Goal: Navigation & Orientation: Find specific page/section

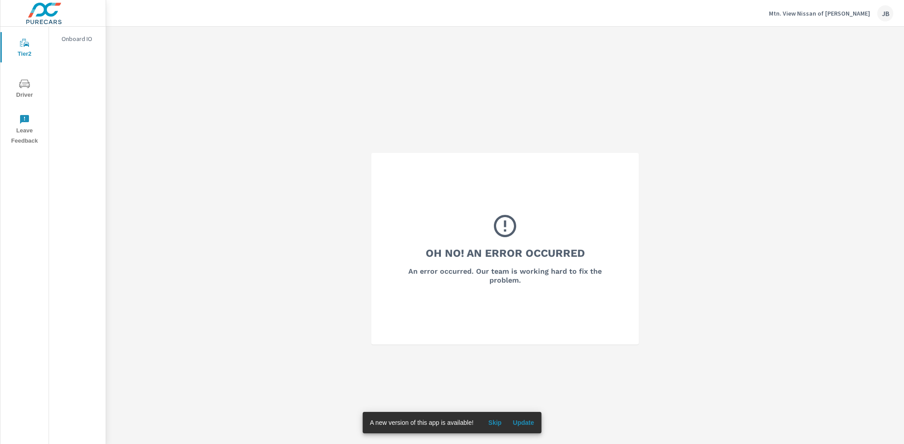
click at [821, 15] on p "Mtn. View Nissan of [PERSON_NAME]" at bounding box center [819, 13] width 101 height 8
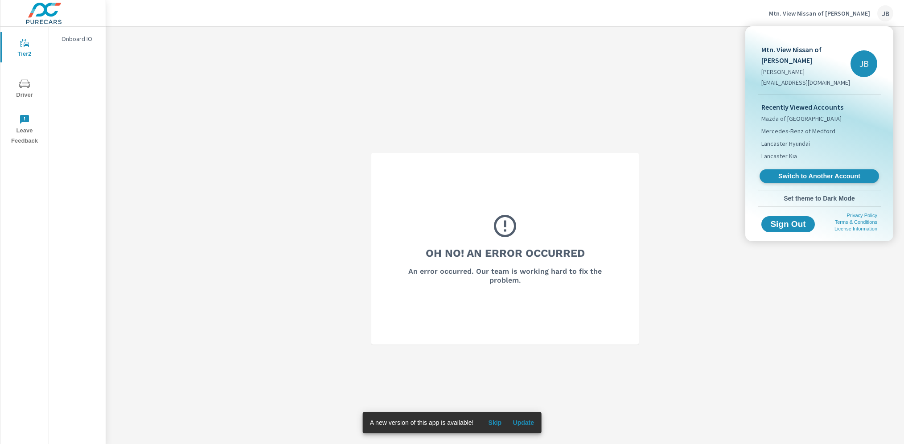
click at [797, 172] on span "Switch to Another Account" at bounding box center [818, 176] width 109 height 8
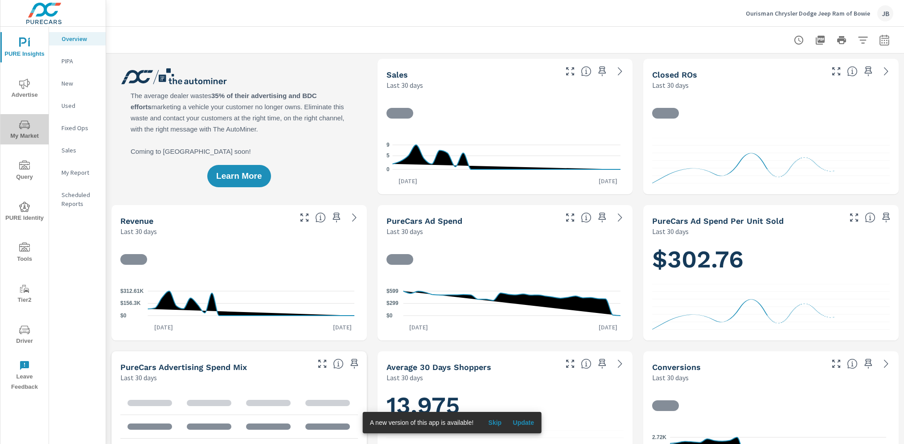
click at [35, 138] on span "My Market" at bounding box center [24, 130] width 43 height 22
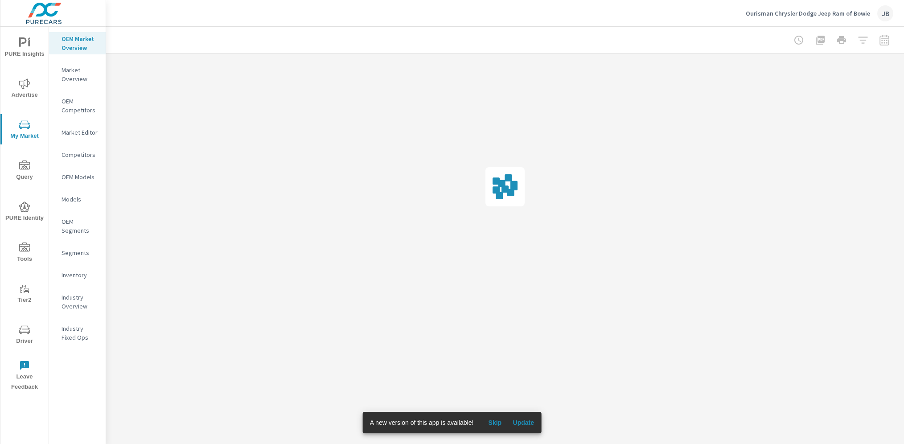
click at [84, 132] on p "Market Editor" at bounding box center [79, 132] width 37 height 9
click at [498, 423] on span "Skip" at bounding box center [494, 422] width 21 height 8
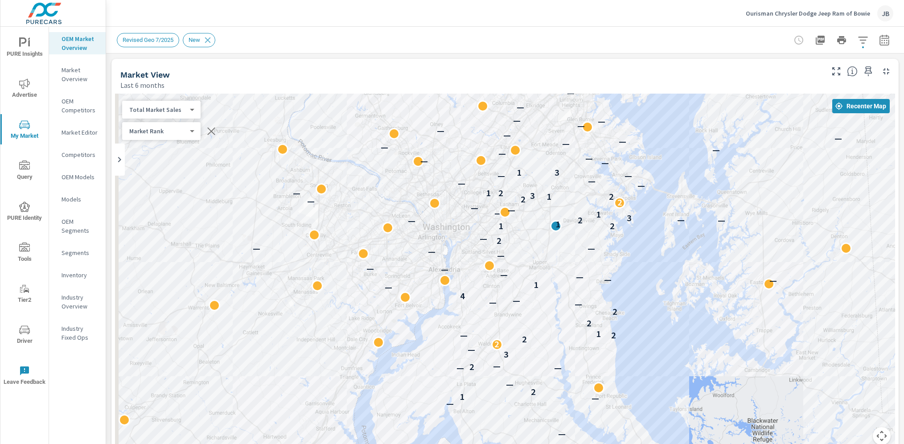
drag, startPoint x: 780, startPoint y: 221, endPoint x: 826, endPoint y: 165, distance: 71.9
click at [826, 165] on div "— — — — — — — — 1 2 — — — — 2 — 3 — 2 2 2 — 1 2 2 — — — — 4 — 1 — — — — — — — —…" at bounding box center [505, 275] width 780 height 362
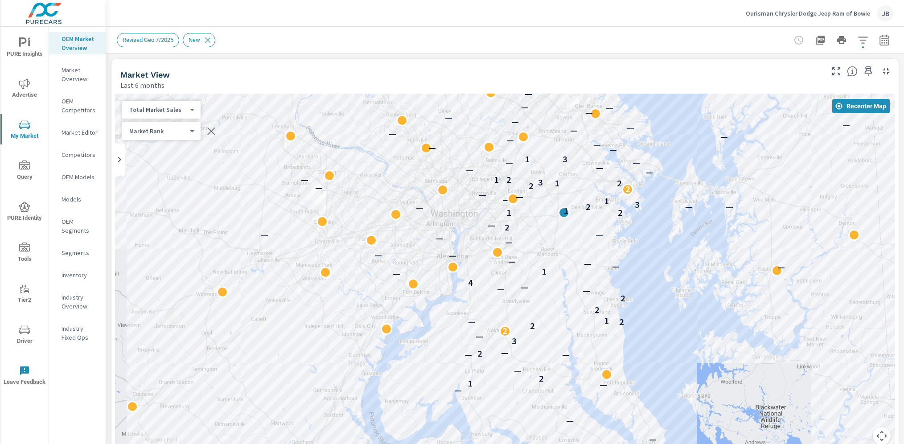
drag, startPoint x: 821, startPoint y: 288, endPoint x: 830, endPoint y: 274, distance: 16.6
